Goal: Task Accomplishment & Management: Complete application form

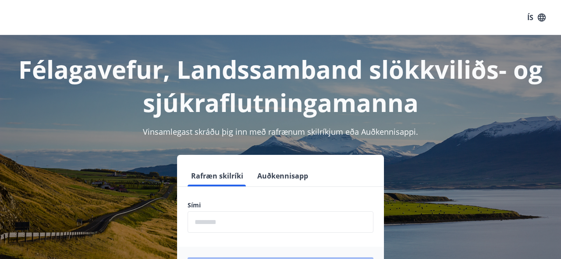
scroll to position [107, 0]
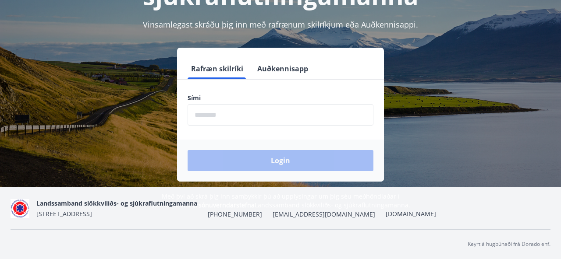
click at [247, 114] on input "phone" at bounding box center [281, 114] width 186 height 21
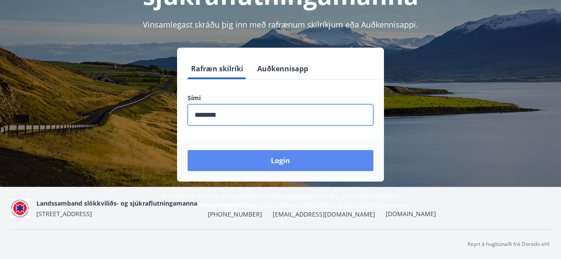
type input "********"
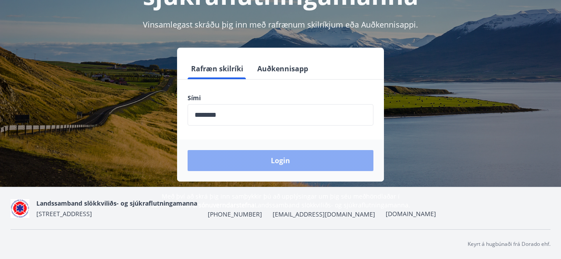
click at [280, 162] on button "Login" at bounding box center [281, 160] width 186 height 21
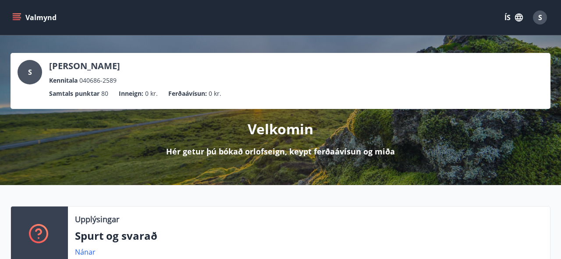
click at [13, 14] on icon "menu" at bounding box center [18, 14] width 10 height 1
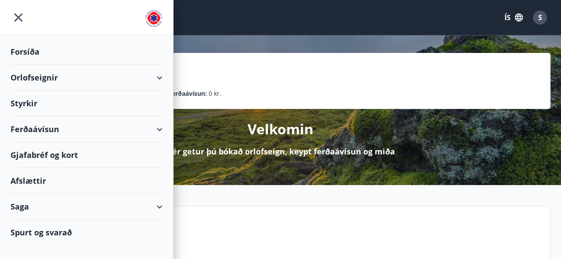
click at [145, 99] on div "Styrkir" at bounding box center [87, 104] width 152 height 26
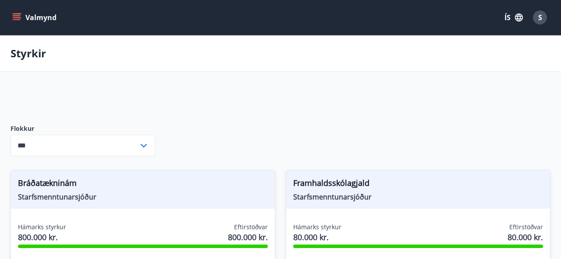
type input "***"
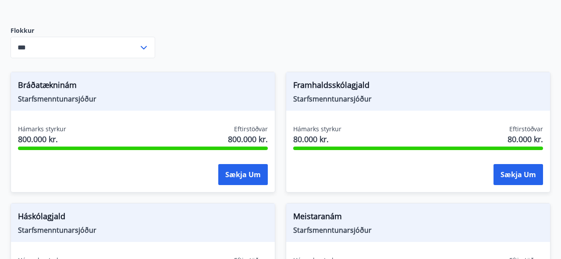
scroll to position [99, 0]
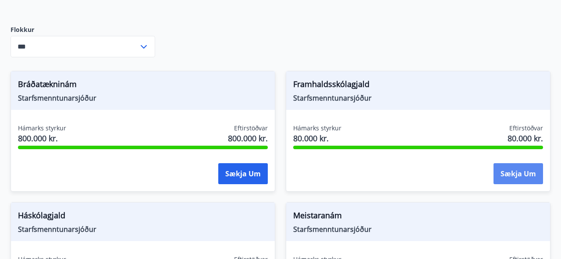
click at [514, 173] on button "Sækja um" at bounding box center [518, 173] width 50 height 21
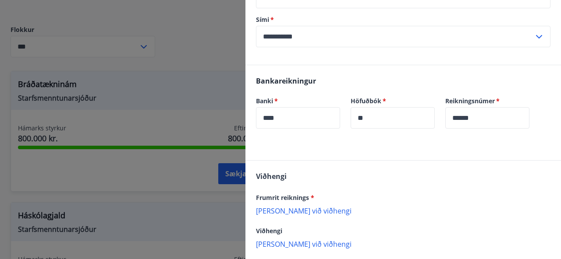
scroll to position [188, 0]
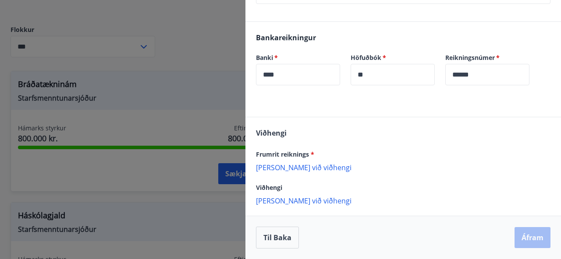
click at [293, 167] on p "[PERSON_NAME] við viðhengi" at bounding box center [403, 167] width 294 height 9
click at [298, 200] on p "[PERSON_NAME] við viðhengi" at bounding box center [403, 200] width 294 height 9
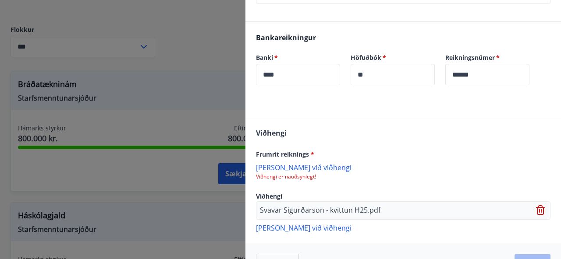
click at [542, 214] on icon at bounding box center [541, 211] width 11 height 11
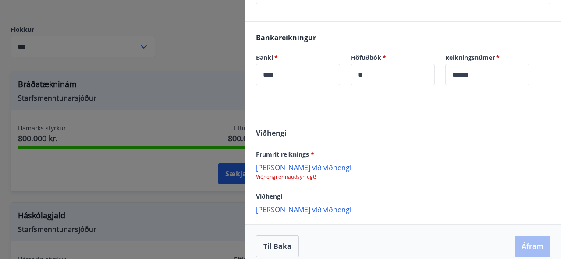
click at [284, 169] on p "[PERSON_NAME] við viðhengi" at bounding box center [403, 167] width 294 height 9
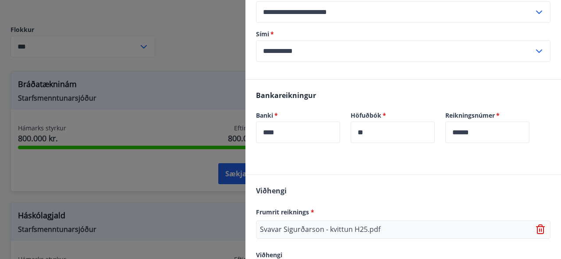
scroll to position [197, 0]
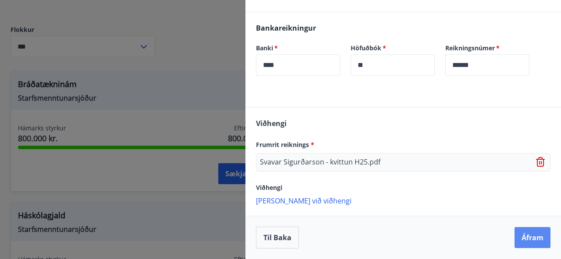
click at [530, 240] on button "Áfram" at bounding box center [532, 237] width 36 height 21
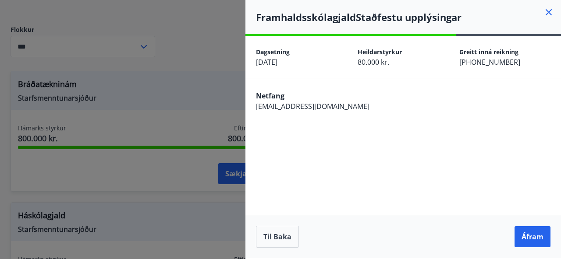
scroll to position [0, 0]
click at [537, 246] on button "Áfram" at bounding box center [532, 237] width 36 height 21
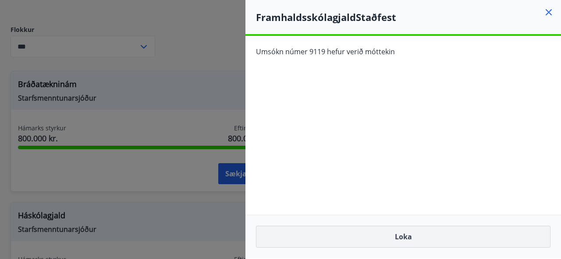
click at [432, 236] on button "Loka" at bounding box center [403, 237] width 294 height 22
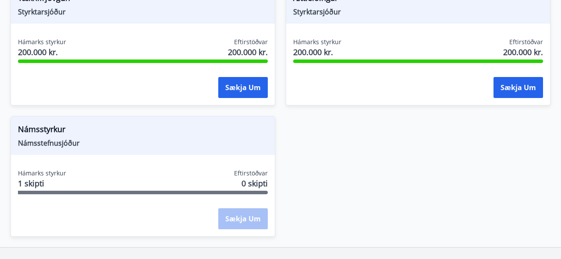
scroll to position [1674, 0]
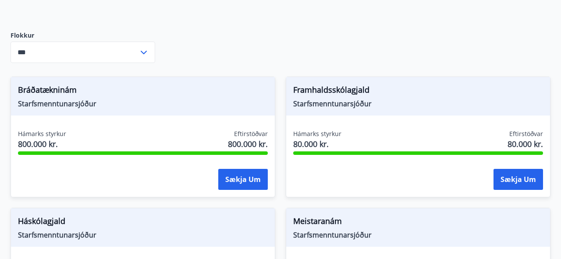
scroll to position [95, 0]
